Goal: Information Seeking & Learning: Learn about a topic

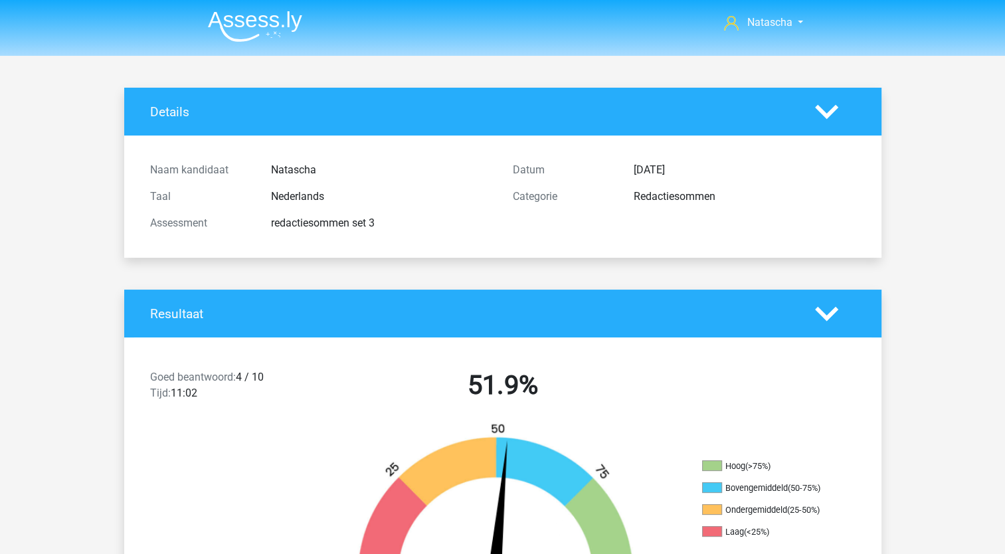
click at [262, 22] on img at bounding box center [255, 26] width 94 height 31
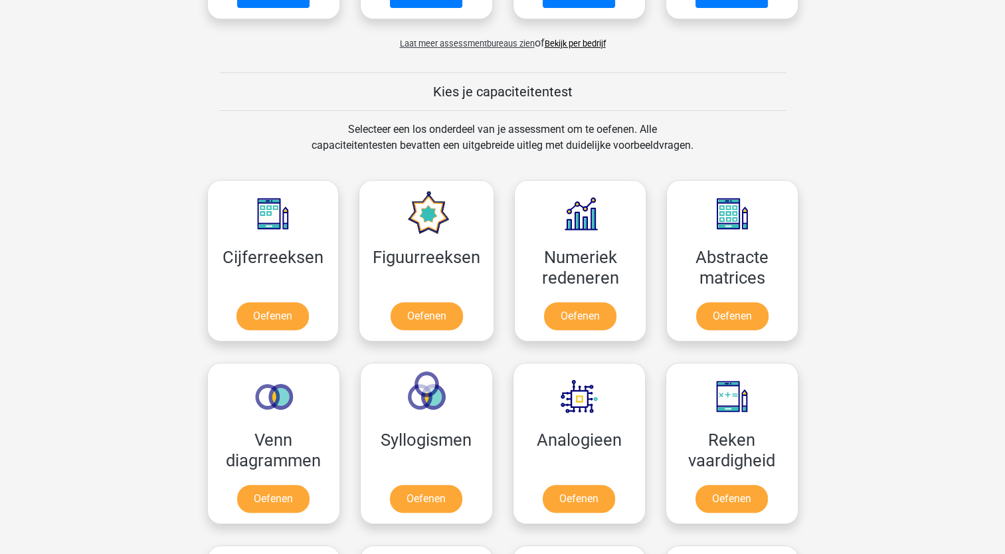
scroll to position [441, 0]
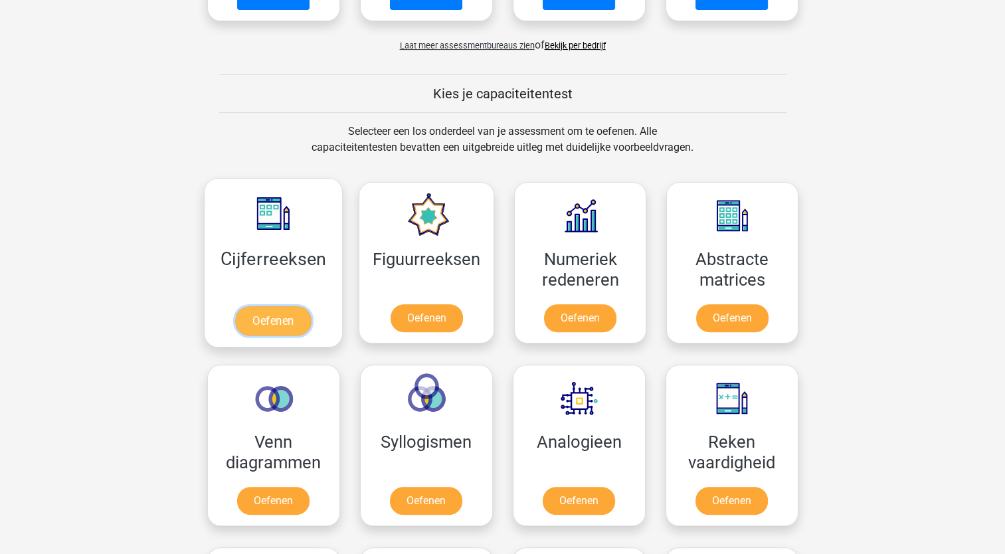
click at [270, 333] on link "Oefenen" at bounding box center [273, 320] width 76 height 29
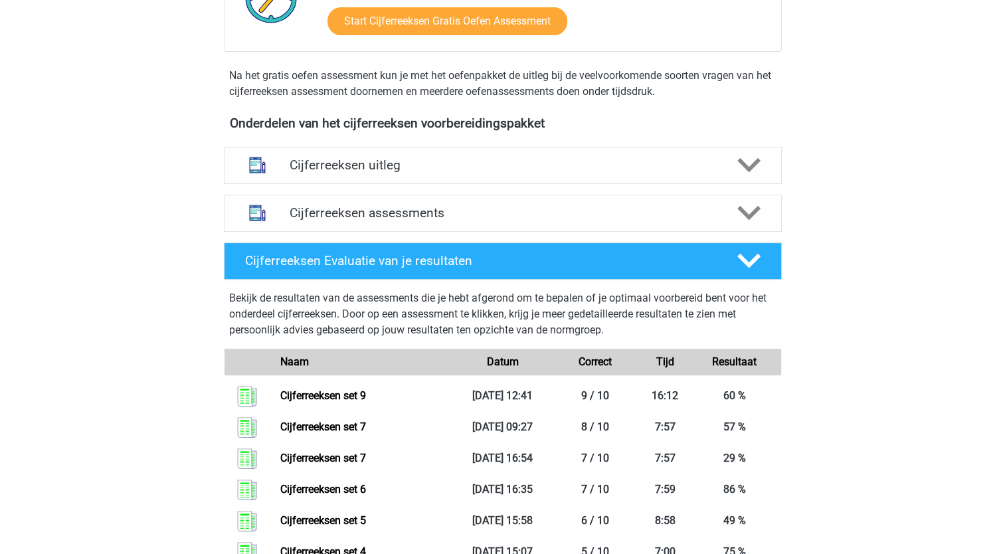
scroll to position [193, 0]
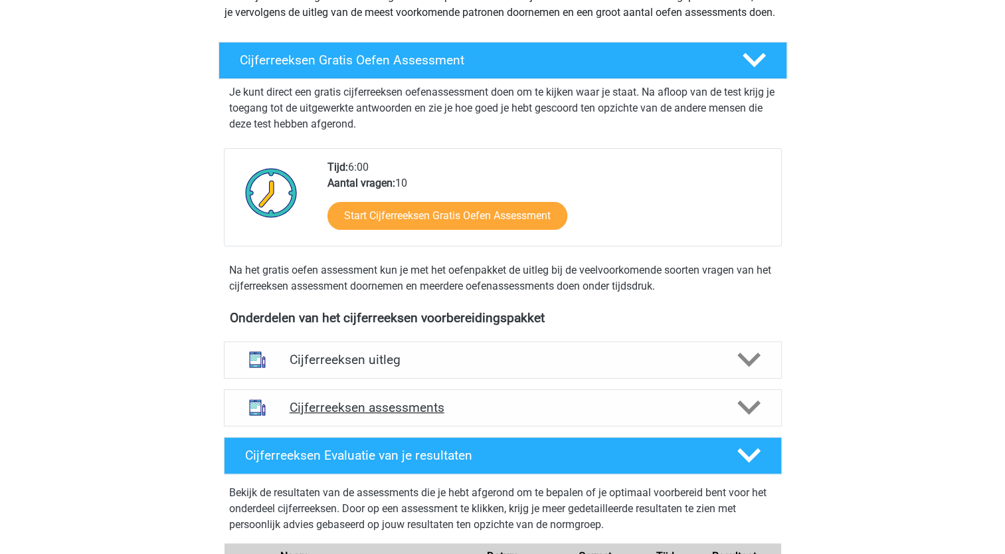
click at [741, 419] on icon at bounding box center [748, 407] width 23 height 23
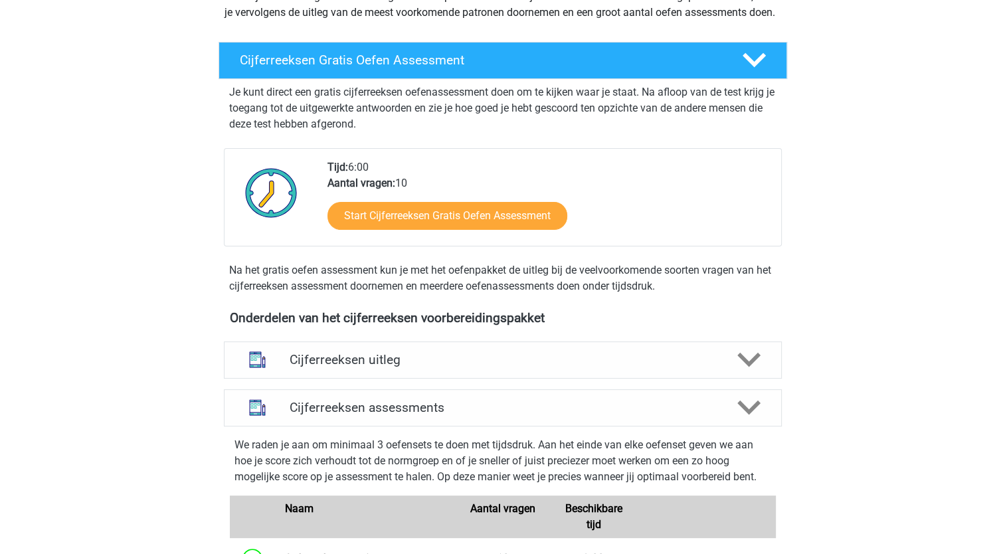
scroll to position [553, 0]
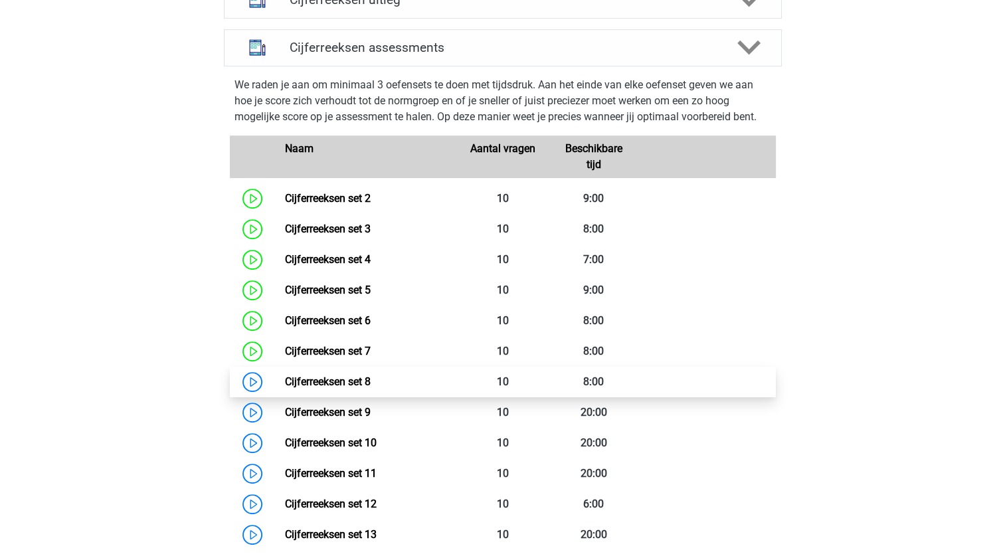
click at [311, 388] on link "Cijferreeksen set 8" at bounding box center [328, 381] width 86 height 13
click at [338, 388] on link "Cijferreeksen set 8" at bounding box center [328, 381] width 86 height 13
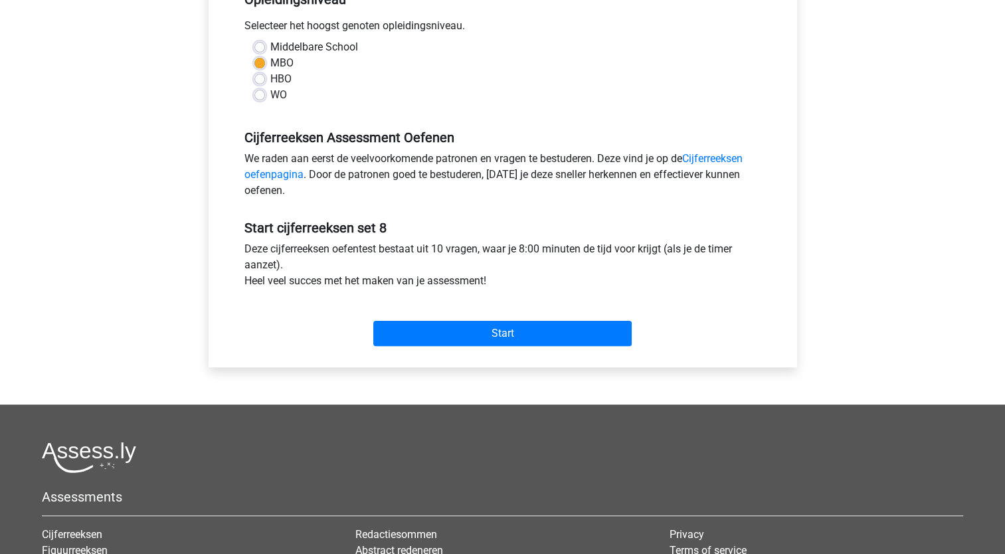
scroll to position [305, 0]
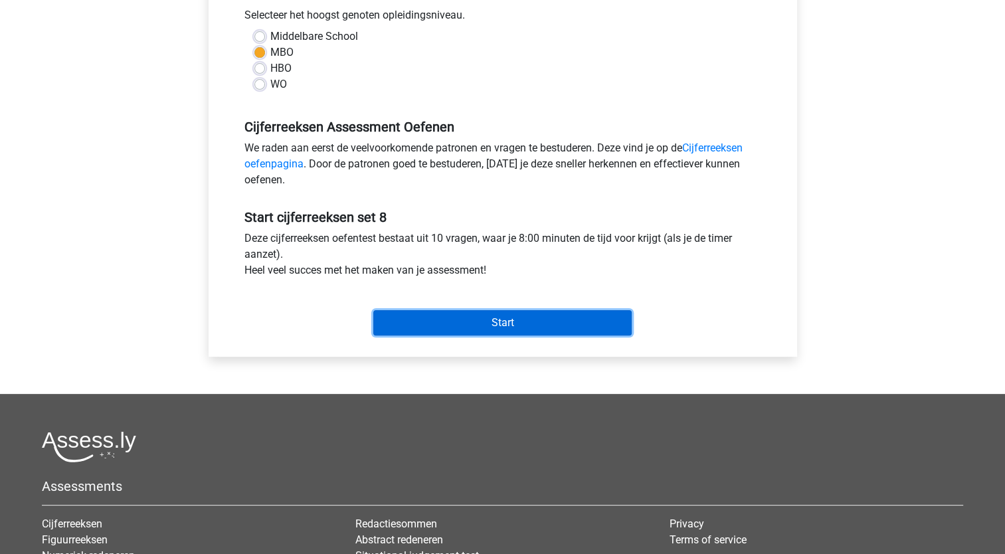
click at [432, 333] on input "Start" at bounding box center [502, 322] width 258 height 25
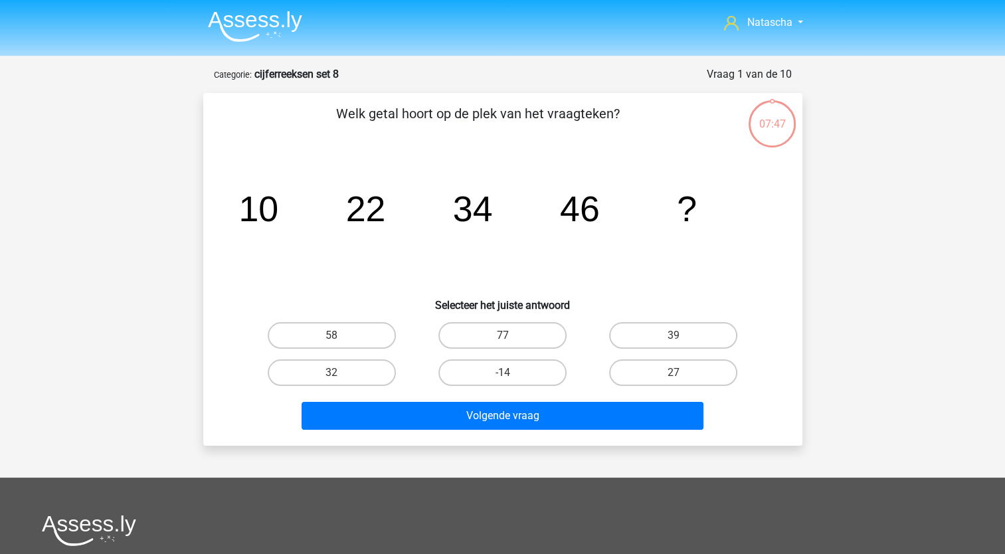
click at [324, 319] on div "58" at bounding box center [331, 335] width 171 height 37
click at [321, 331] on label "58" at bounding box center [332, 335] width 128 height 27
click at [331, 335] on input "58" at bounding box center [335, 339] width 9 height 9
radio input "true"
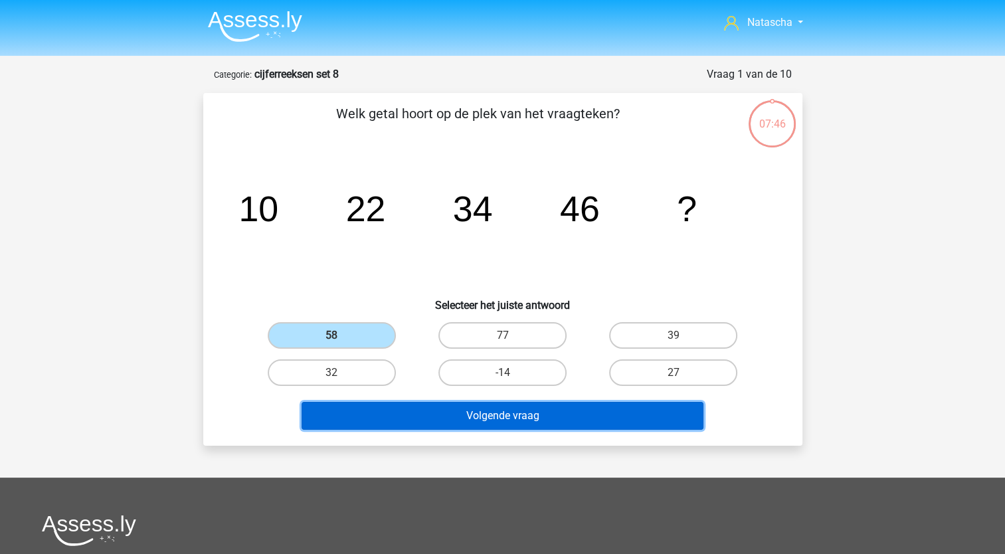
click at [422, 416] on button "Volgende vraag" at bounding box center [503, 416] width 402 height 28
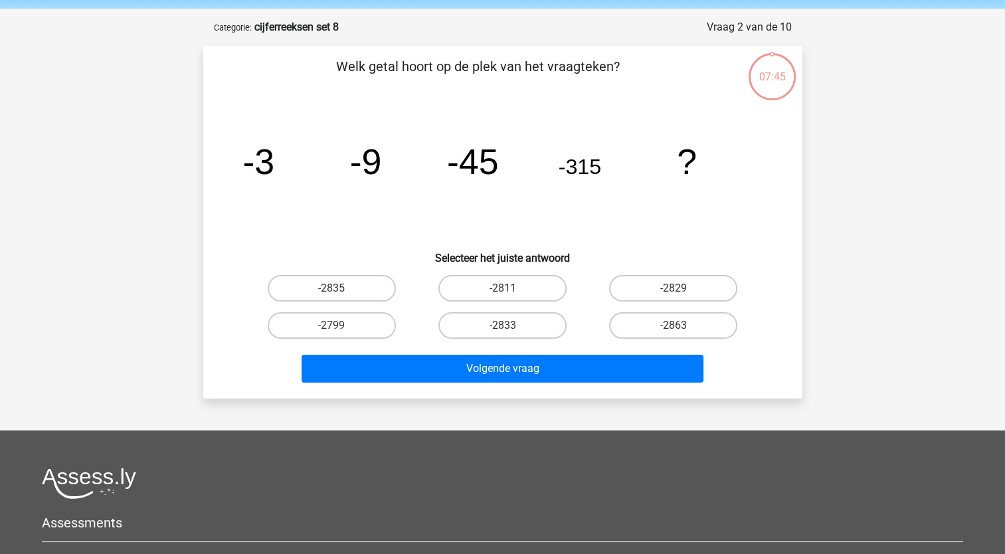
scroll to position [66, 0]
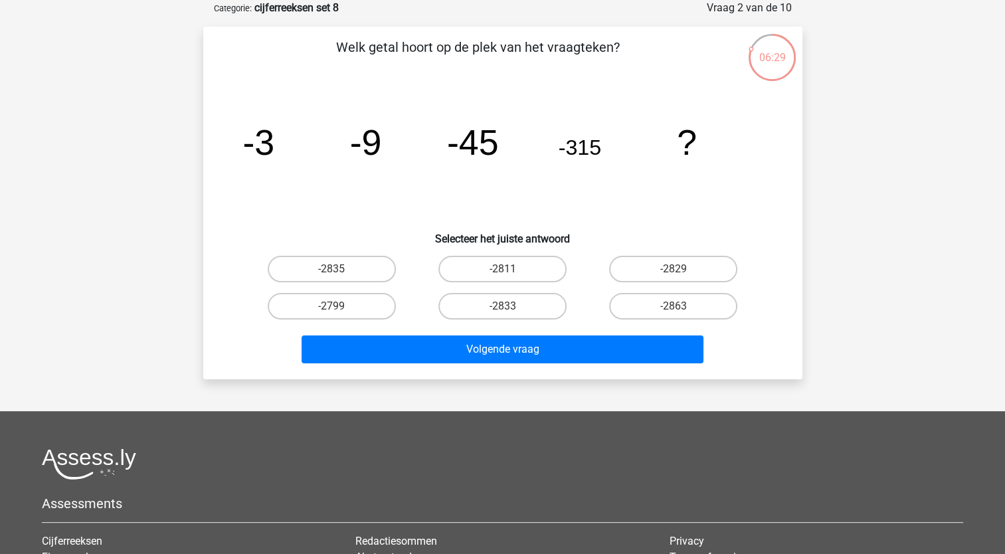
click at [10, 5] on div "Natascha nataschafranssen1975@outlook.com Nederlands English" at bounding box center [502, 348] width 1005 height 828
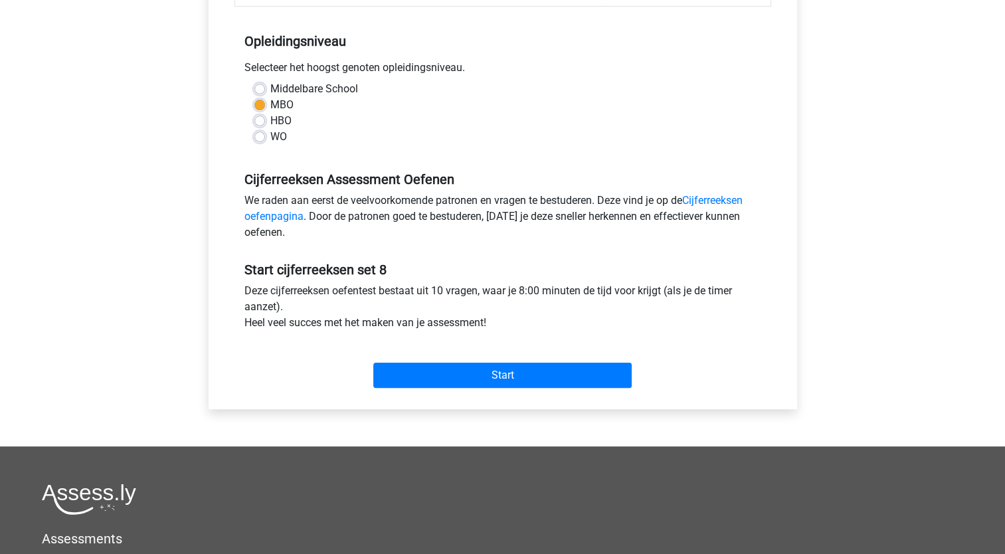
scroll to position [288, 0]
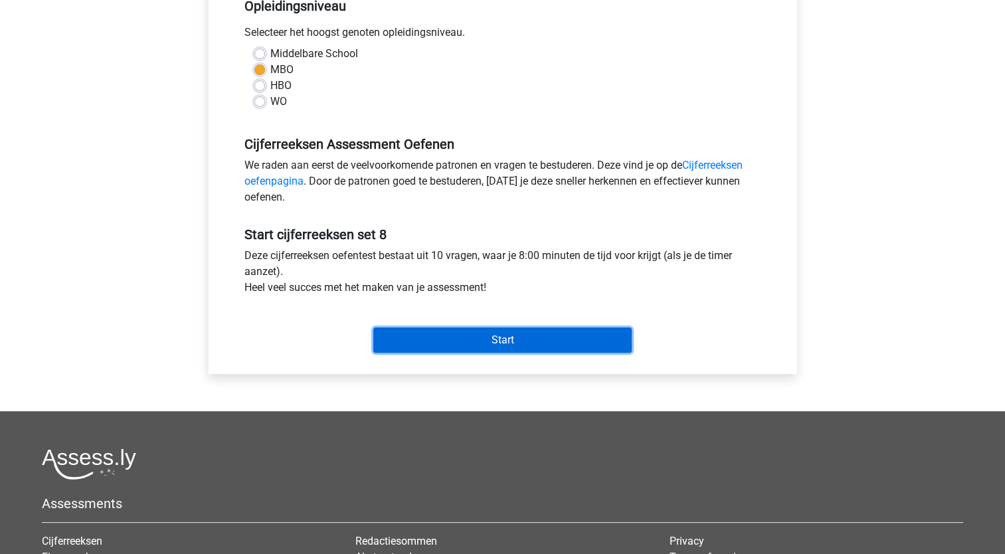
click at [404, 332] on input "Start" at bounding box center [502, 339] width 258 height 25
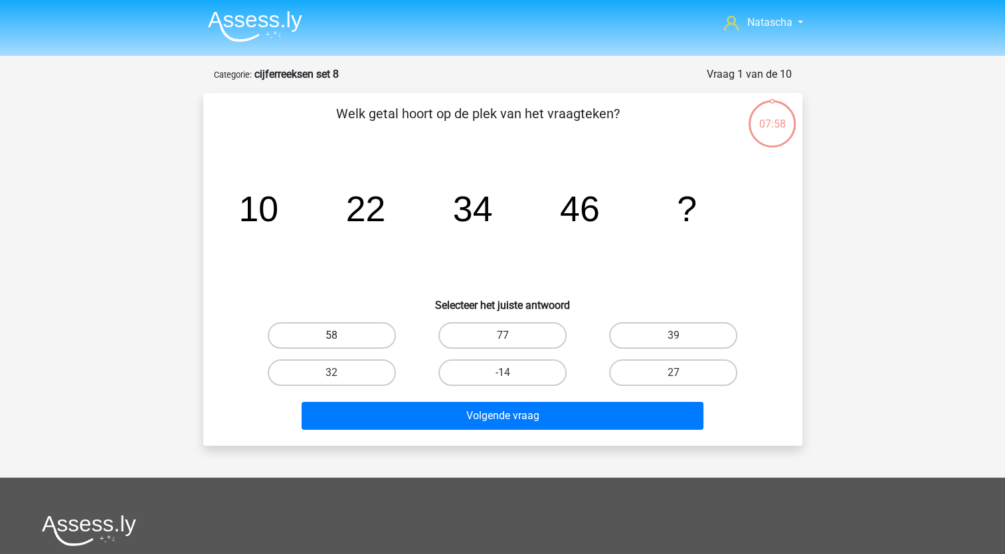
click at [333, 328] on label "58" at bounding box center [332, 335] width 128 height 27
click at [333, 335] on input "58" at bounding box center [335, 339] width 9 height 9
radio input "true"
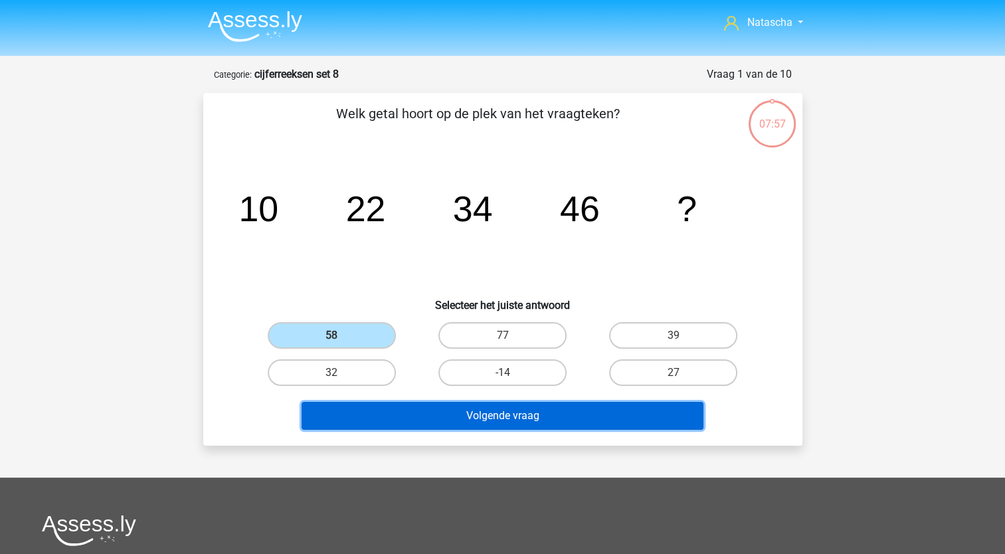
click at [333, 410] on button "Volgende vraag" at bounding box center [503, 416] width 402 height 28
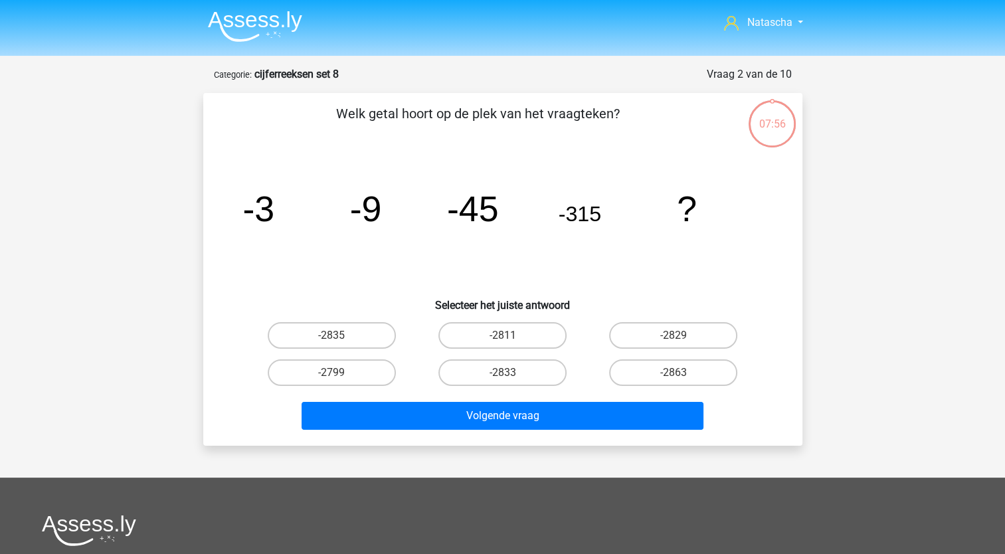
scroll to position [66, 0]
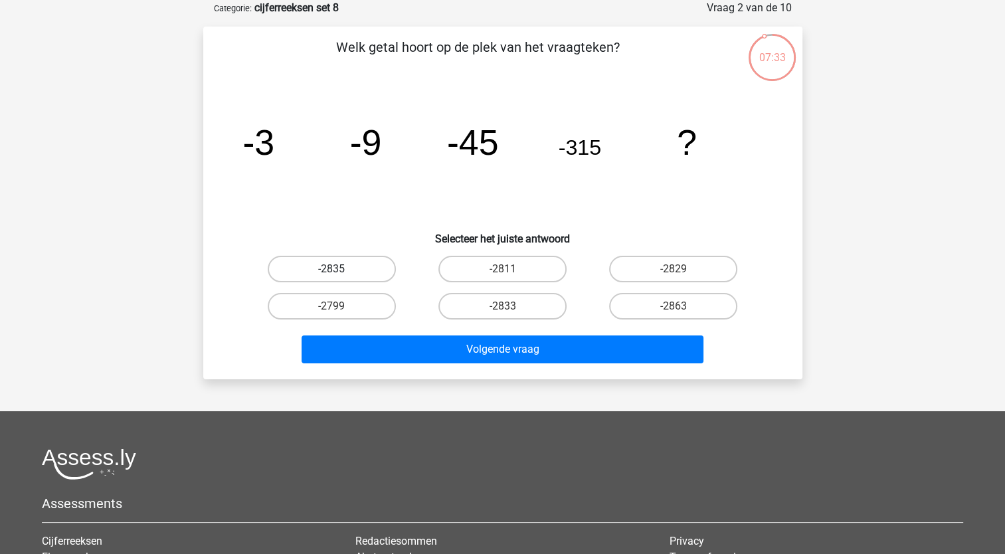
click at [351, 274] on label "-2835" at bounding box center [332, 269] width 128 height 27
click at [340, 274] on input "-2835" at bounding box center [335, 273] width 9 height 9
radio input "true"
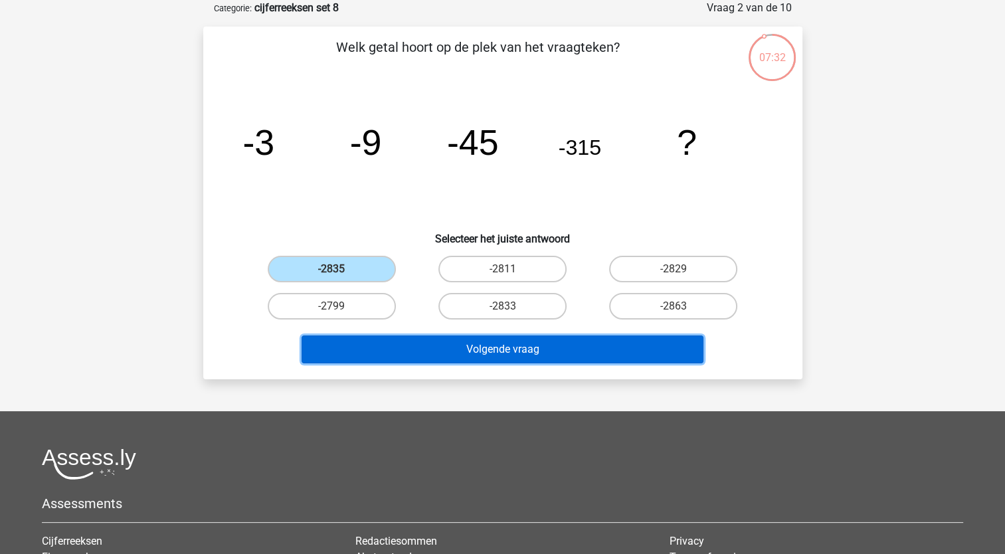
click at [384, 357] on button "Volgende vraag" at bounding box center [503, 349] width 402 height 28
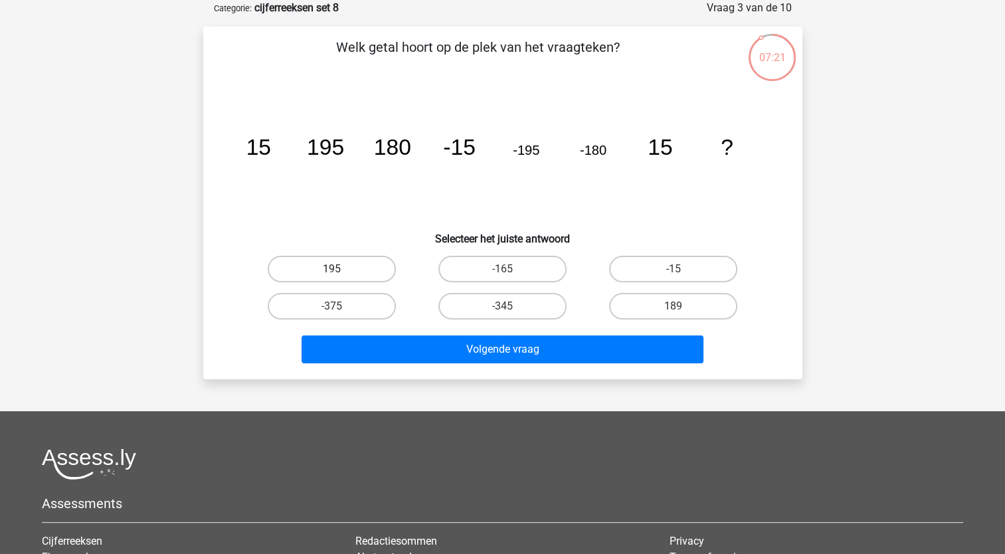
click at [340, 272] on label "195" at bounding box center [332, 269] width 128 height 27
click at [340, 272] on input "195" at bounding box center [335, 273] width 9 height 9
radio input "true"
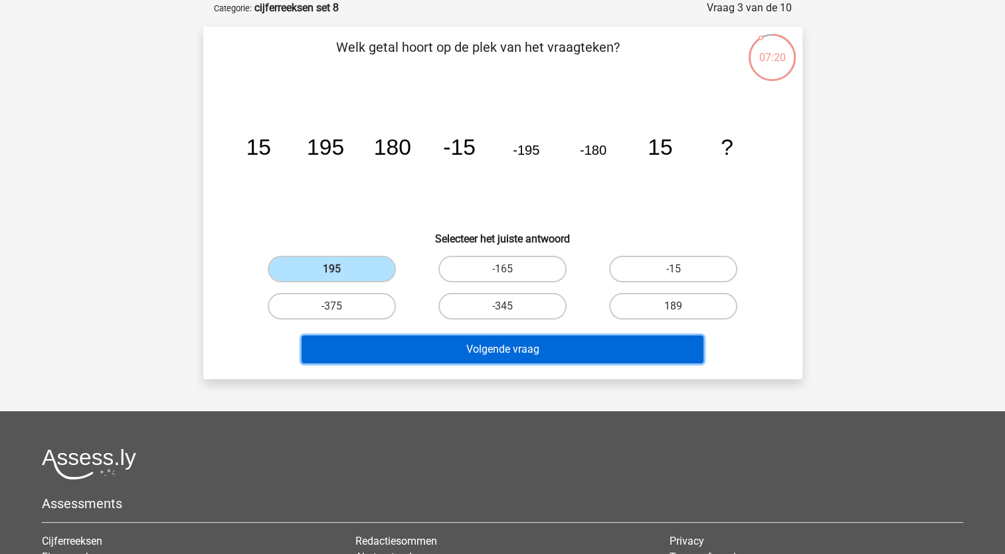
click at [425, 337] on button "Volgende vraag" at bounding box center [503, 349] width 402 height 28
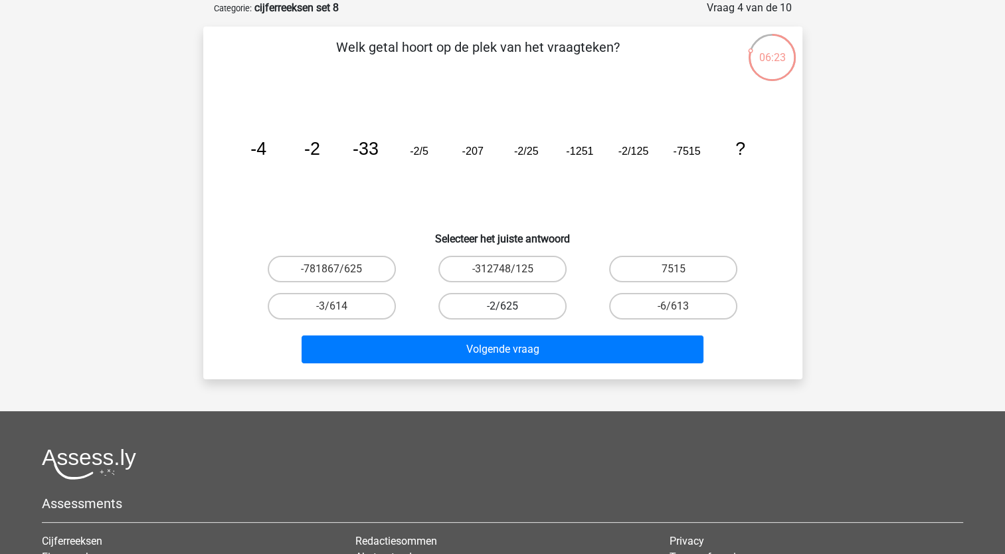
click at [523, 308] on label "-2/625" at bounding box center [502, 306] width 128 height 27
click at [511, 308] on input "-2/625" at bounding box center [506, 310] width 9 height 9
radio input "true"
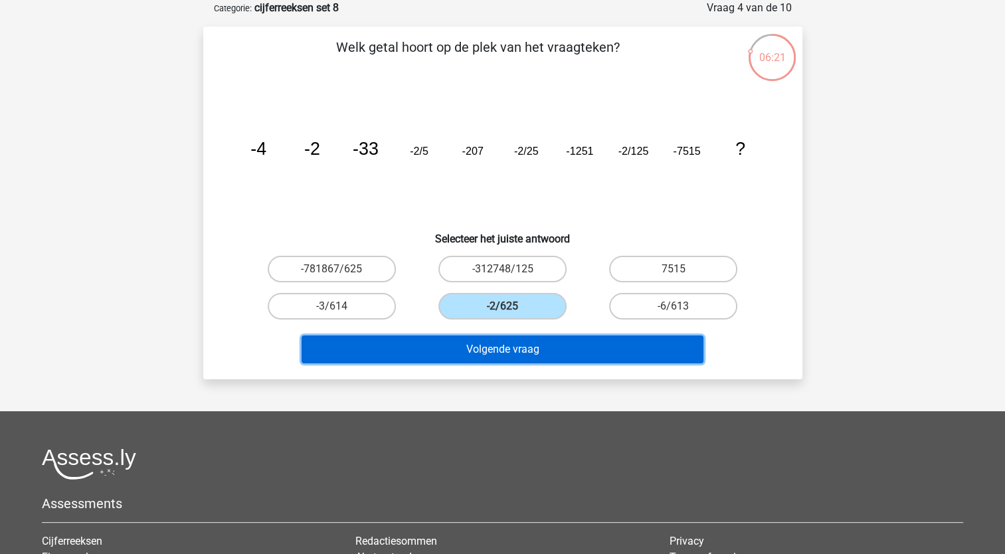
click at [497, 347] on button "Volgende vraag" at bounding box center [503, 349] width 402 height 28
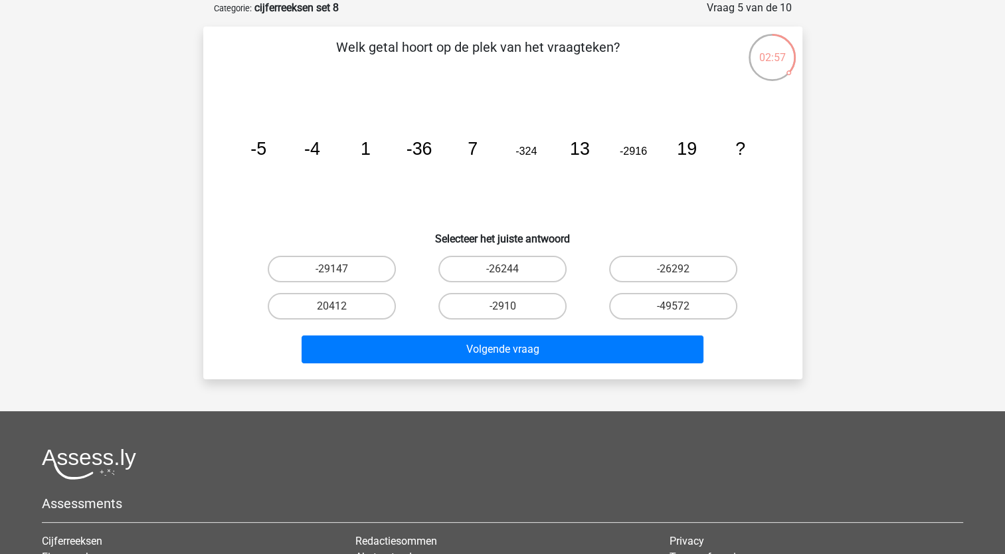
click at [502, 276] on input "-26244" at bounding box center [506, 273] width 9 height 9
radio input "true"
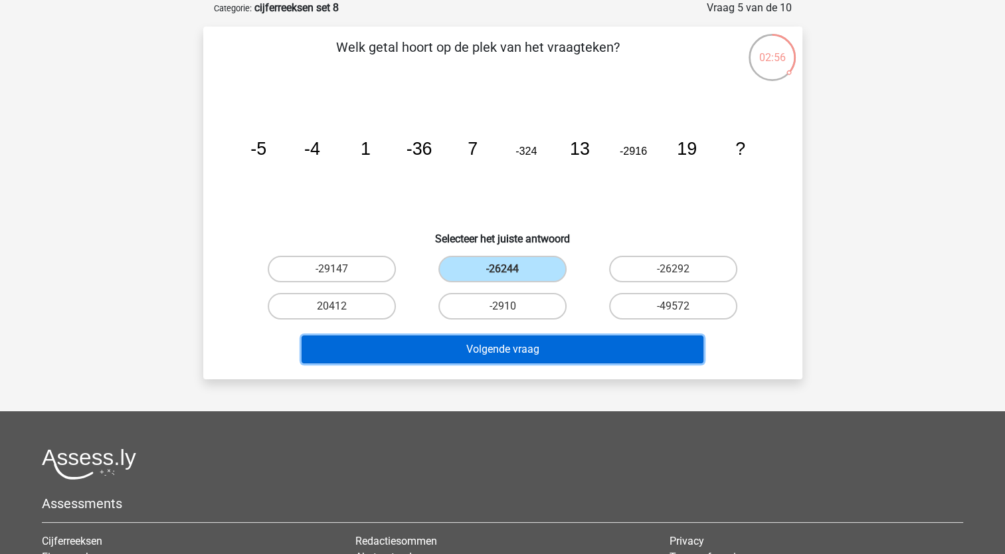
click at [473, 341] on button "Volgende vraag" at bounding box center [503, 349] width 402 height 28
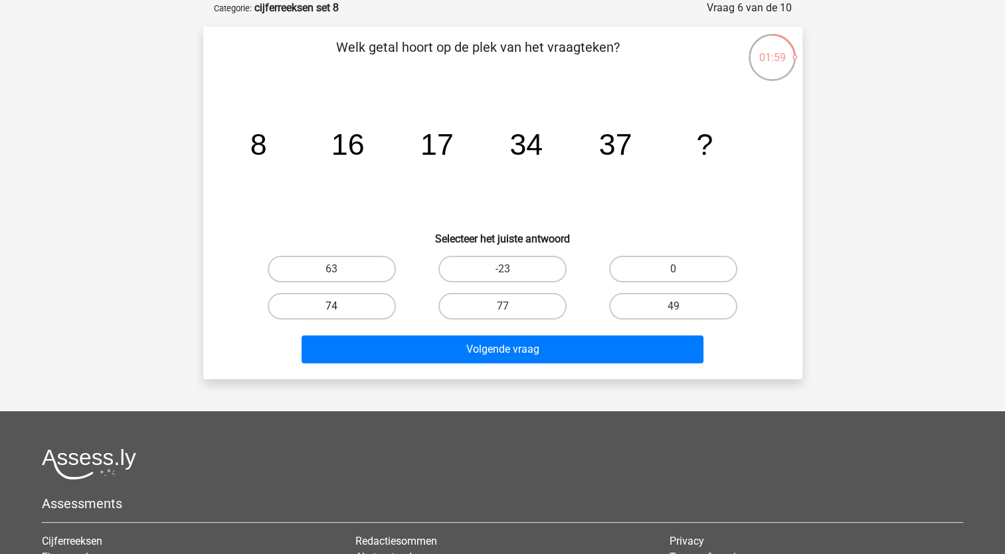
click at [357, 306] on label "74" at bounding box center [332, 306] width 128 height 27
click at [340, 306] on input "74" at bounding box center [335, 310] width 9 height 9
radio input "true"
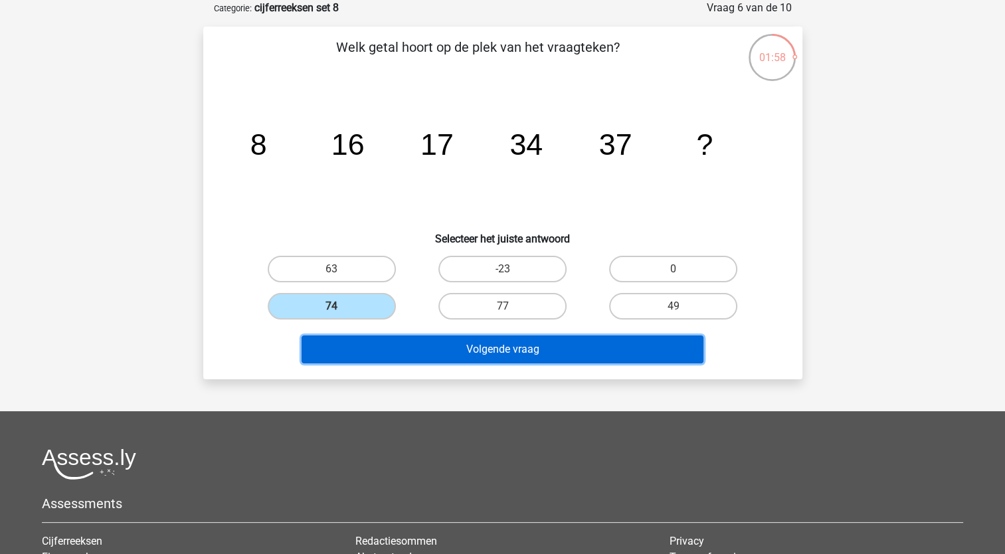
click at [371, 353] on button "Volgende vraag" at bounding box center [503, 349] width 402 height 28
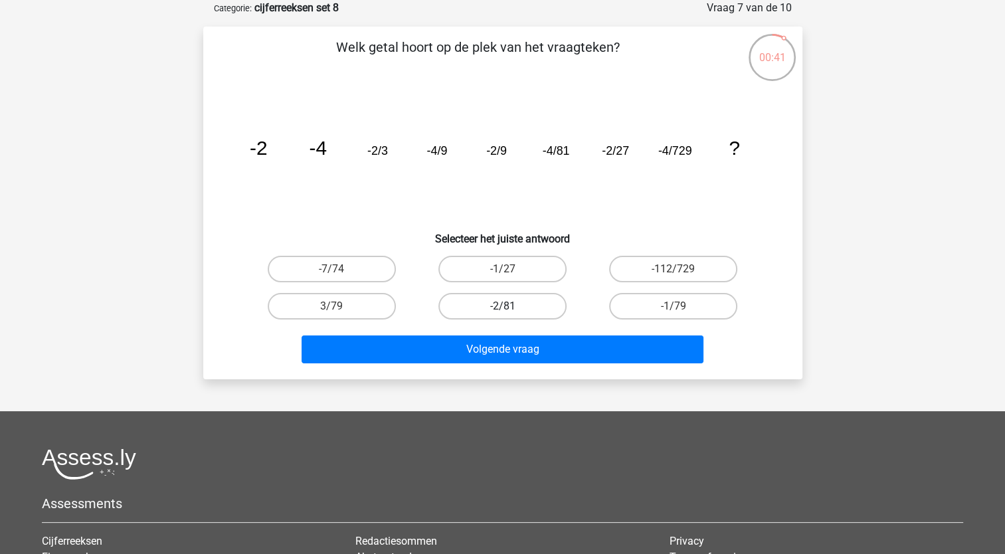
click at [484, 304] on label "-2/81" at bounding box center [502, 306] width 128 height 27
click at [502, 306] on input "-2/81" at bounding box center [506, 310] width 9 height 9
radio input "true"
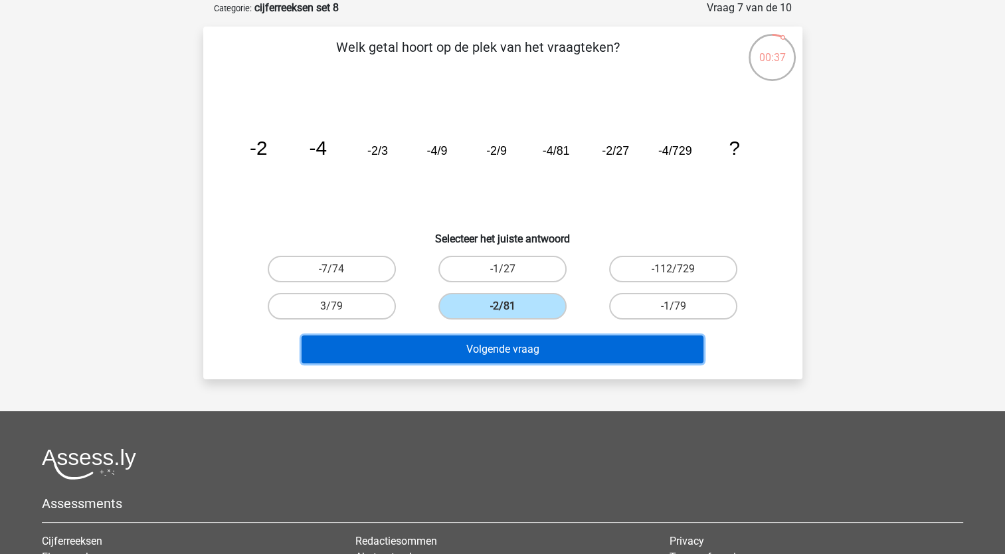
click at [523, 347] on button "Volgende vraag" at bounding box center [503, 349] width 402 height 28
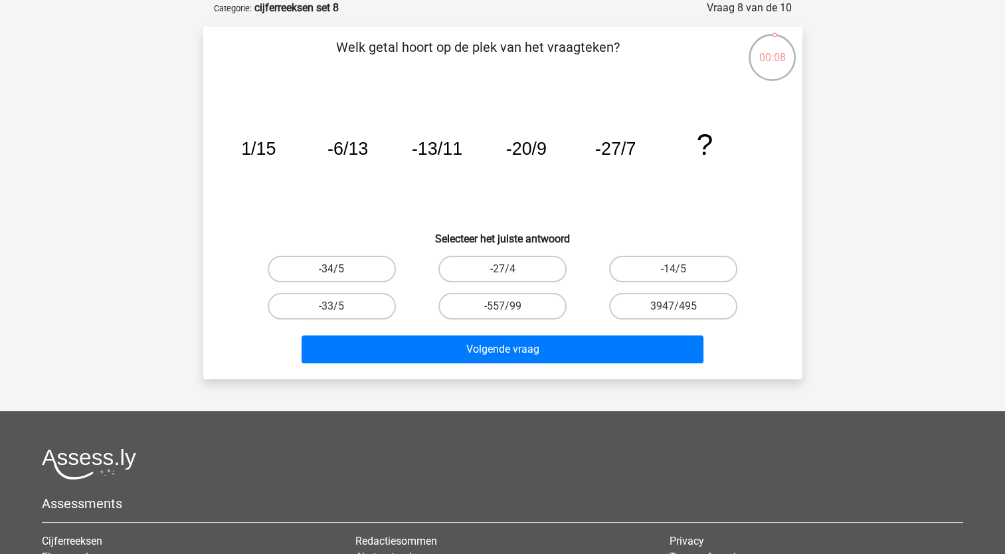
click at [373, 270] on label "-34/5" at bounding box center [332, 269] width 128 height 27
click at [340, 270] on input "-34/5" at bounding box center [335, 273] width 9 height 9
radio input "true"
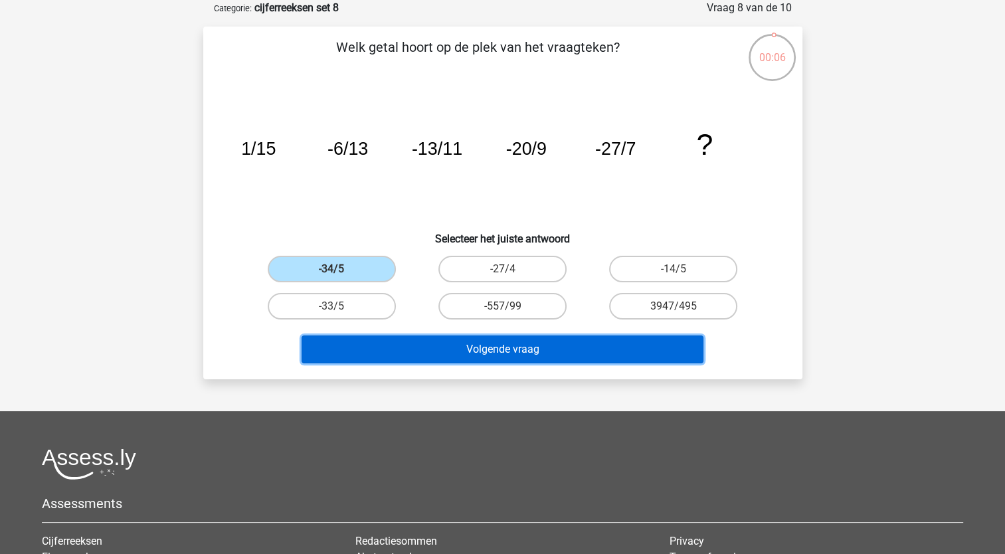
click at [403, 344] on button "Volgende vraag" at bounding box center [503, 349] width 402 height 28
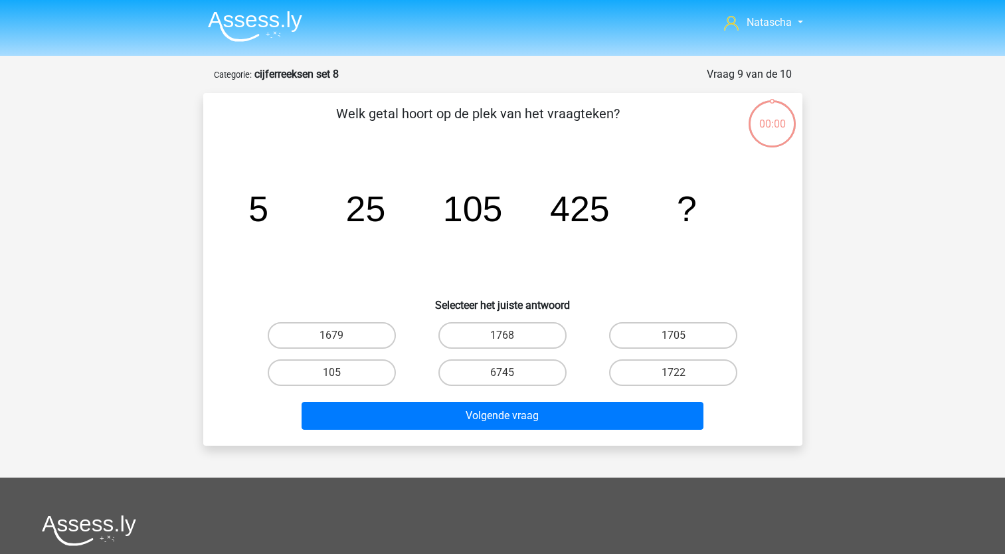
scroll to position [66, 0]
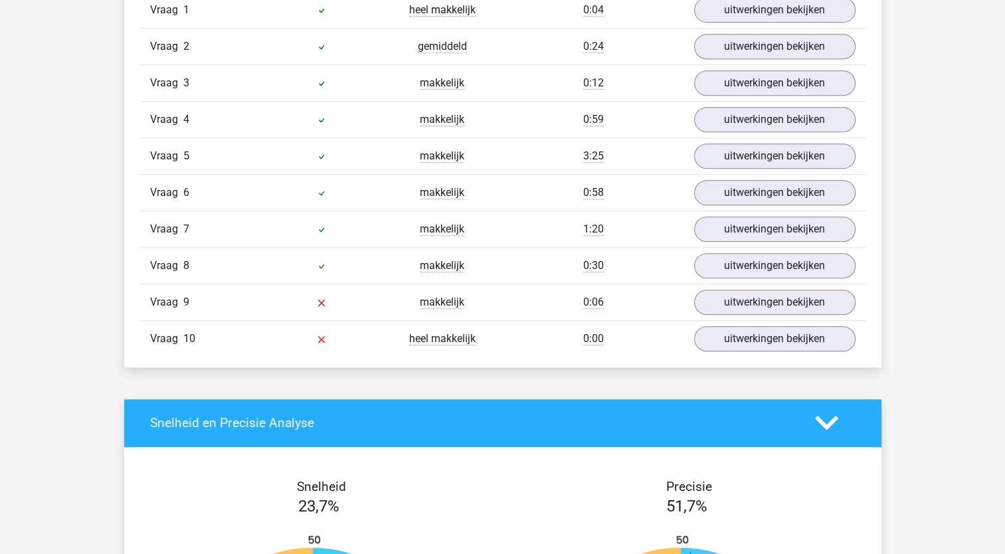
scroll to position [918, 0]
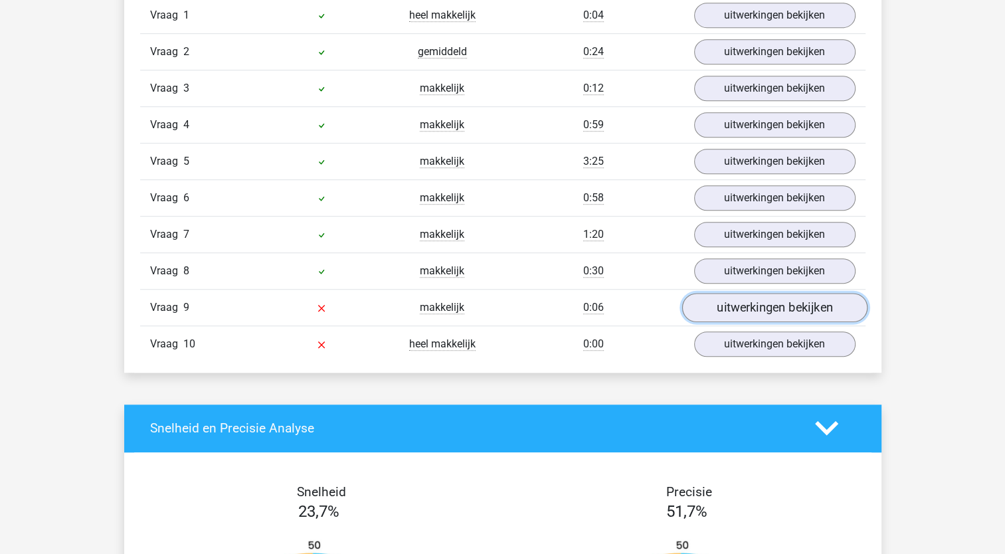
click at [715, 312] on link "uitwerkingen bekijken" at bounding box center [773, 307] width 185 height 29
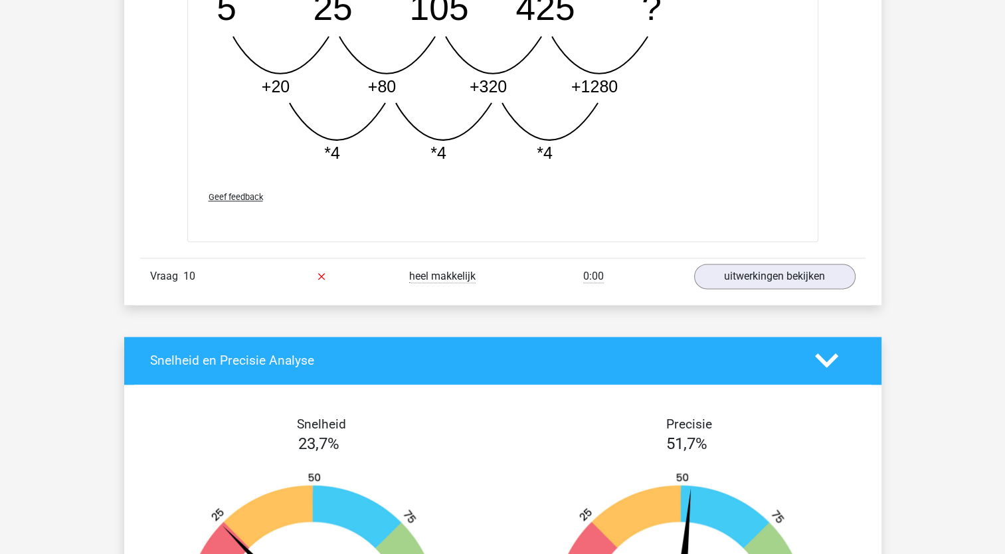
scroll to position [1645, 0]
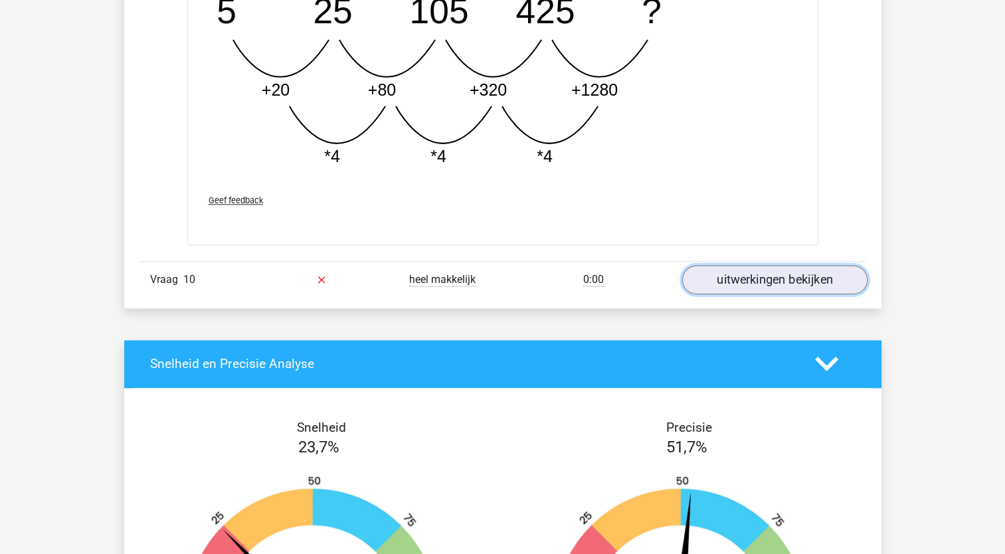
click at [727, 268] on link "uitwerkingen bekijken" at bounding box center [773, 279] width 185 height 29
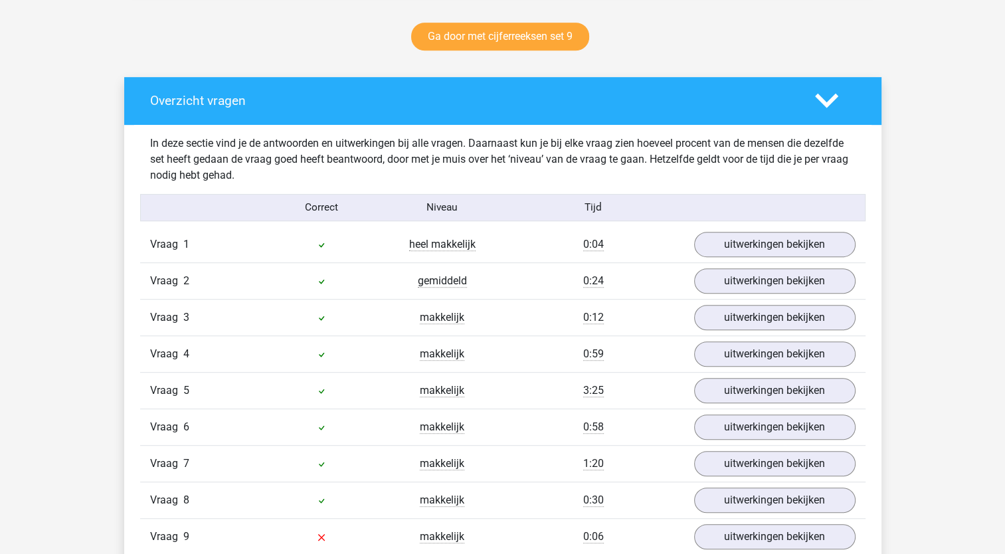
scroll to position [0, 0]
